Goal: Contribute content

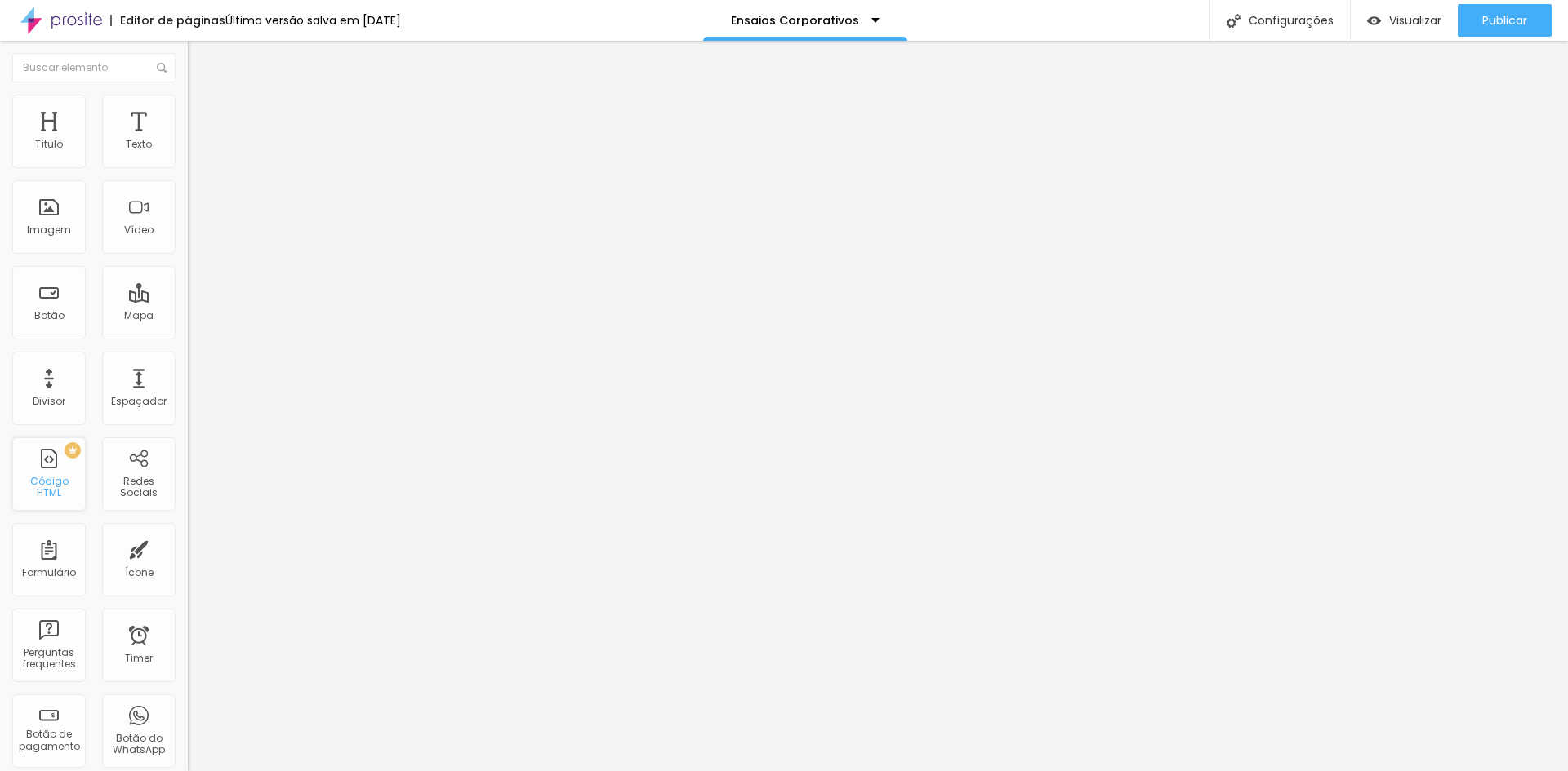
click at [52, 477] on div "PREMIUM Código HTML" at bounding box center [50, 474] width 74 height 74
click at [188, 327] on input at bounding box center [299, 334] width 222 height 17
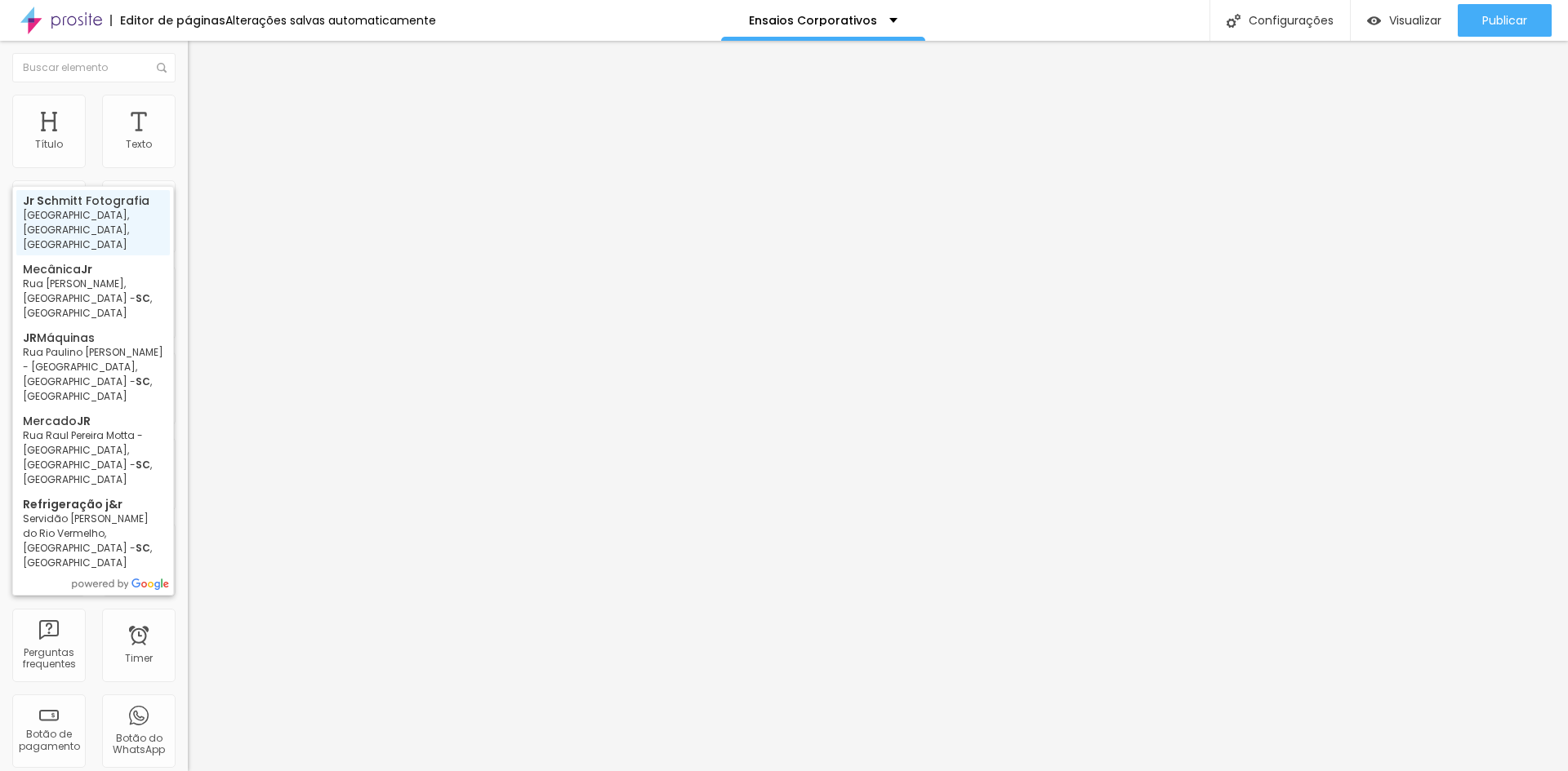
type input "[PERSON_NAME] Fotografia - [GEOGRAPHIC_DATA][PERSON_NAME], [GEOGRAPHIC_DATA], […"
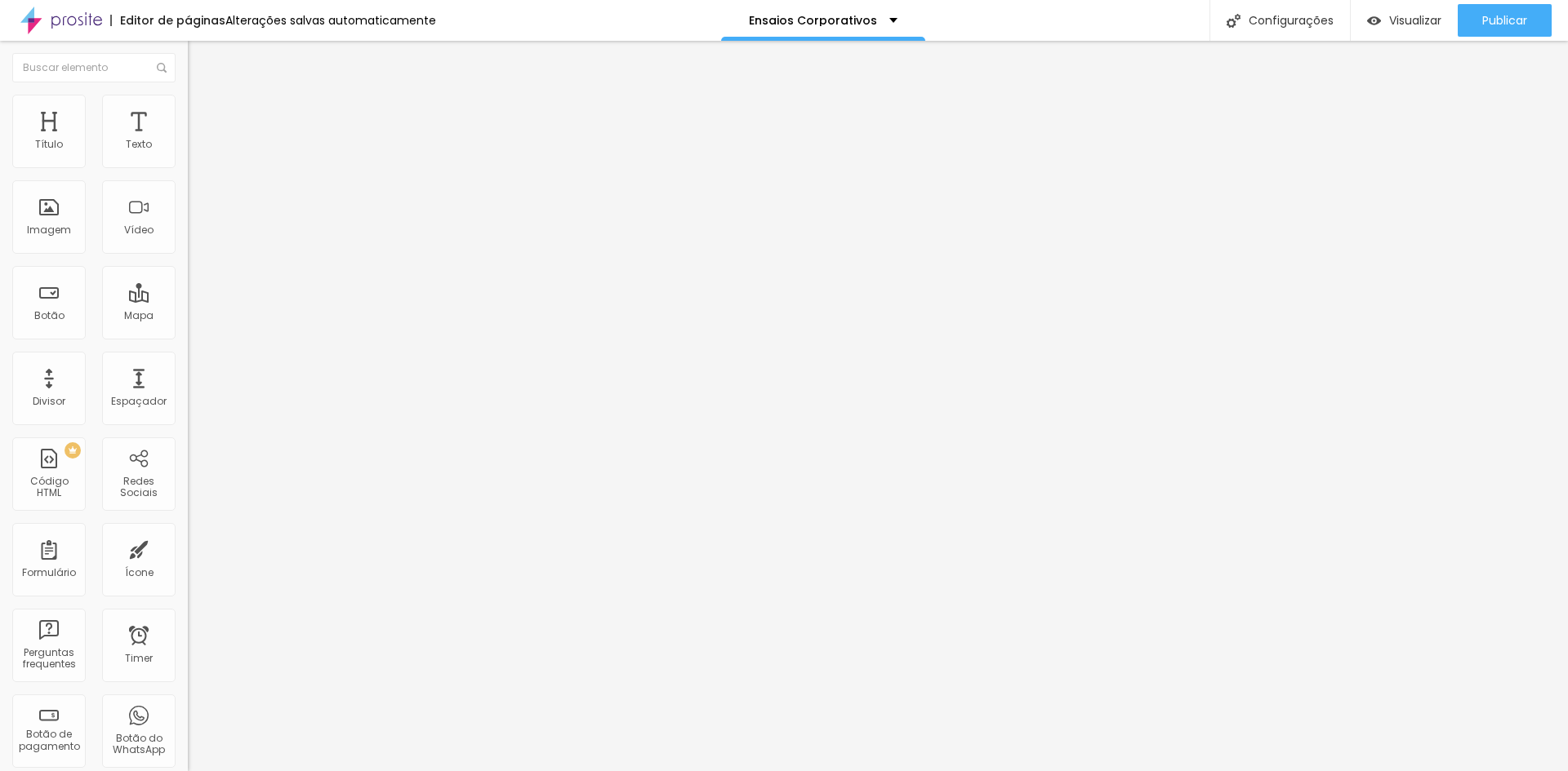
click at [188, 471] on div at bounding box center [281, 471] width 188 height 0
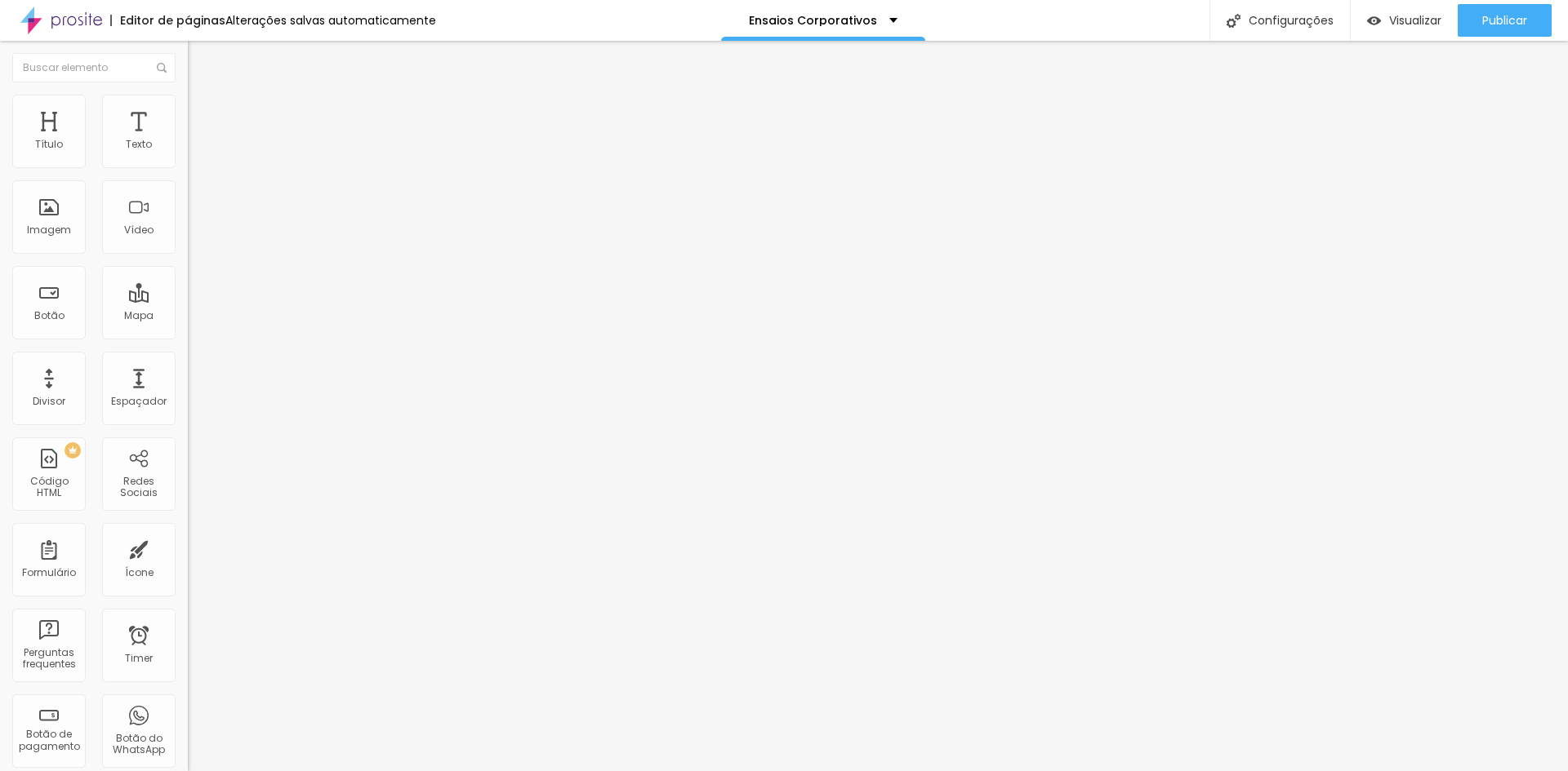
click at [188, 471] on div at bounding box center [281, 471] width 188 height 0
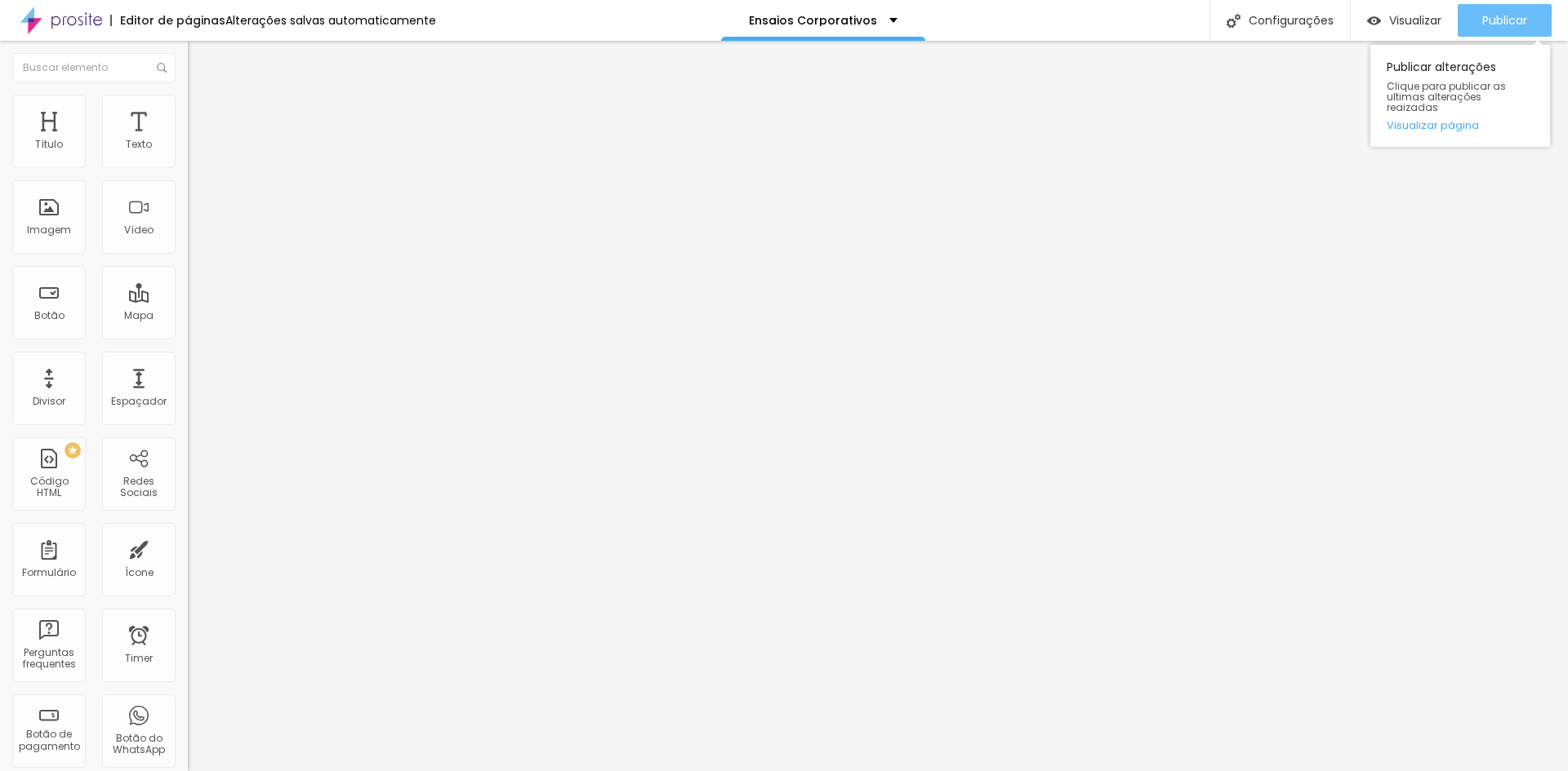
click at [1464, 18] on button "Publicar" at bounding box center [1505, 20] width 94 height 33
click at [1500, 20] on span "Publicar" at bounding box center [1505, 19] width 45 height 13
click at [200, 57] on img "button" at bounding box center [206, 59] width 13 height 13
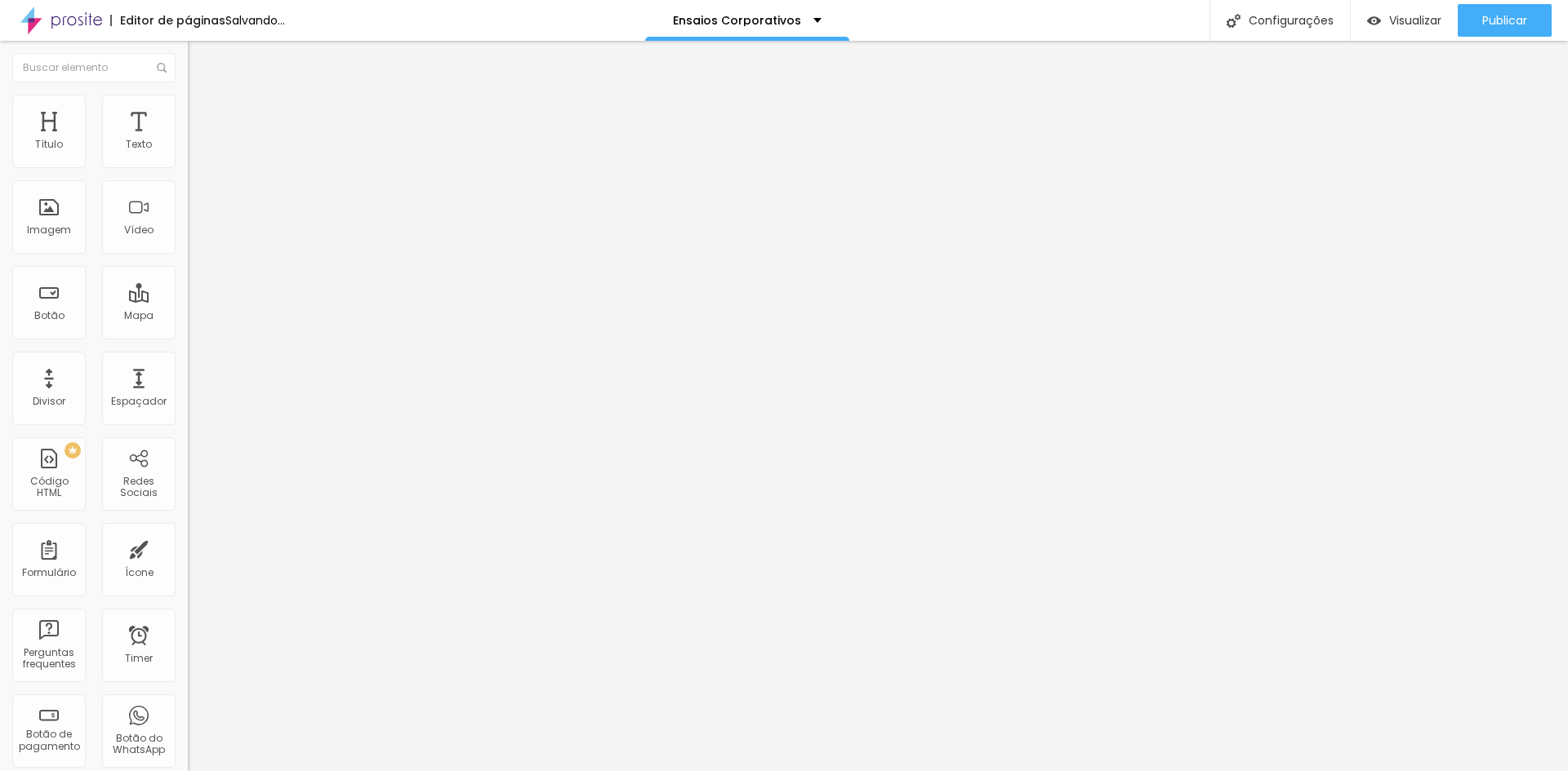
click at [188, 165] on input "text" at bounding box center [286, 157] width 196 height 17
